Goal: Browse casually: Explore the website without a specific task or goal

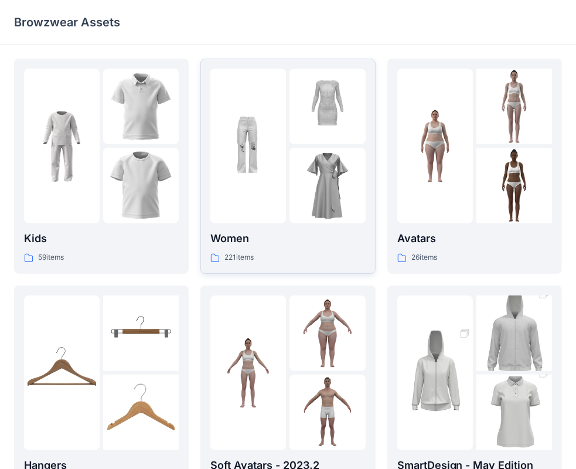
click at [258, 243] on p "Women" at bounding box center [288, 238] width 155 height 16
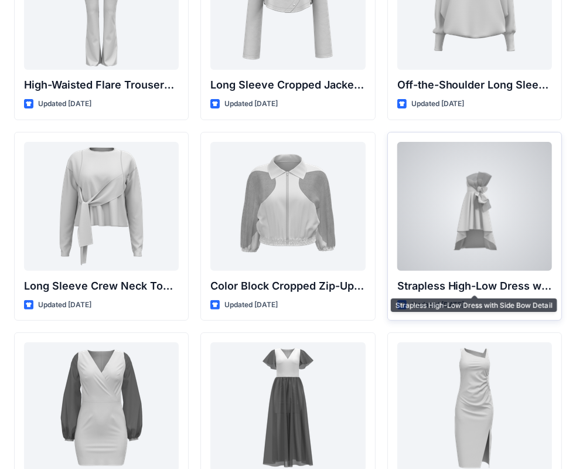
scroll to position [134, 0]
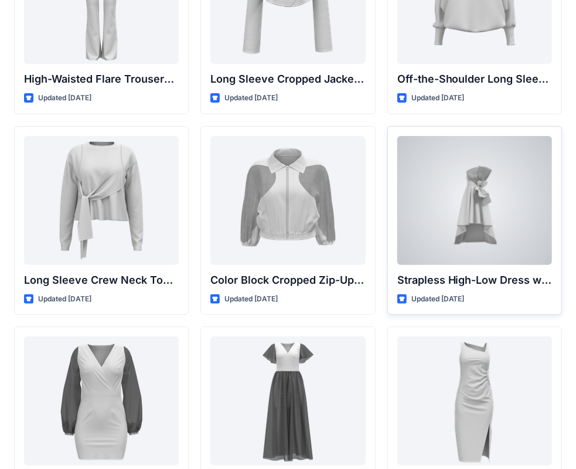
click at [493, 220] on div at bounding box center [475, 200] width 155 height 129
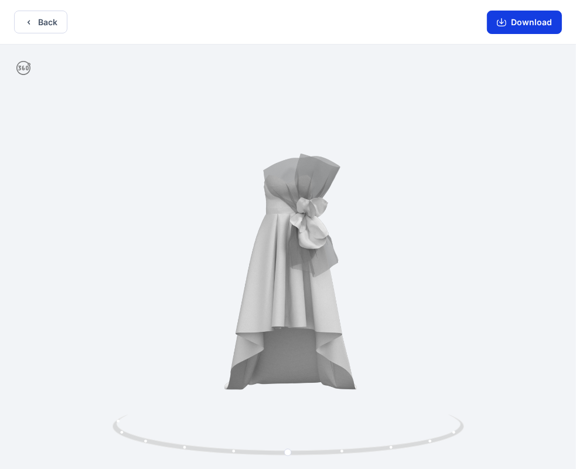
click at [533, 21] on button "Download" at bounding box center [524, 22] width 75 height 23
click at [291, 453] on circle at bounding box center [288, 452] width 7 height 7
click at [231, 451] on icon at bounding box center [290, 437] width 355 height 44
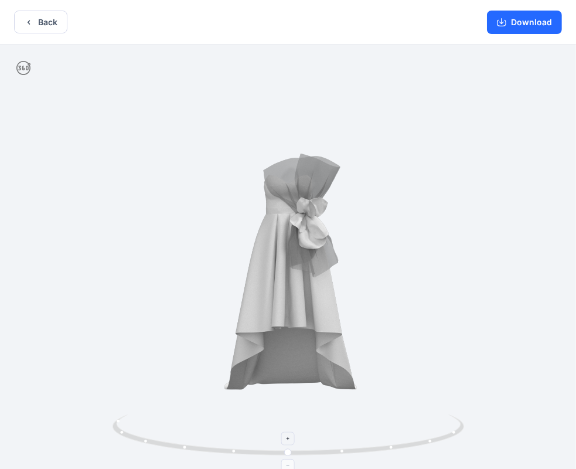
click at [231, 451] on icon at bounding box center [290, 437] width 355 height 44
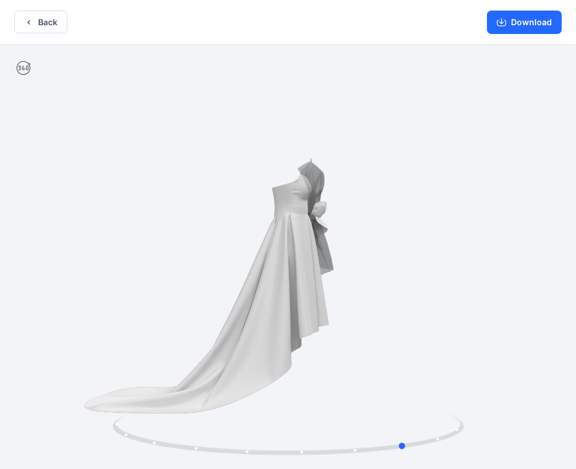
drag, startPoint x: 274, startPoint y: 364, endPoint x: 342, endPoint y: 391, distance: 73.7
click at [408, 340] on div at bounding box center [288, 258] width 576 height 427
